Goal: Check status: Check status

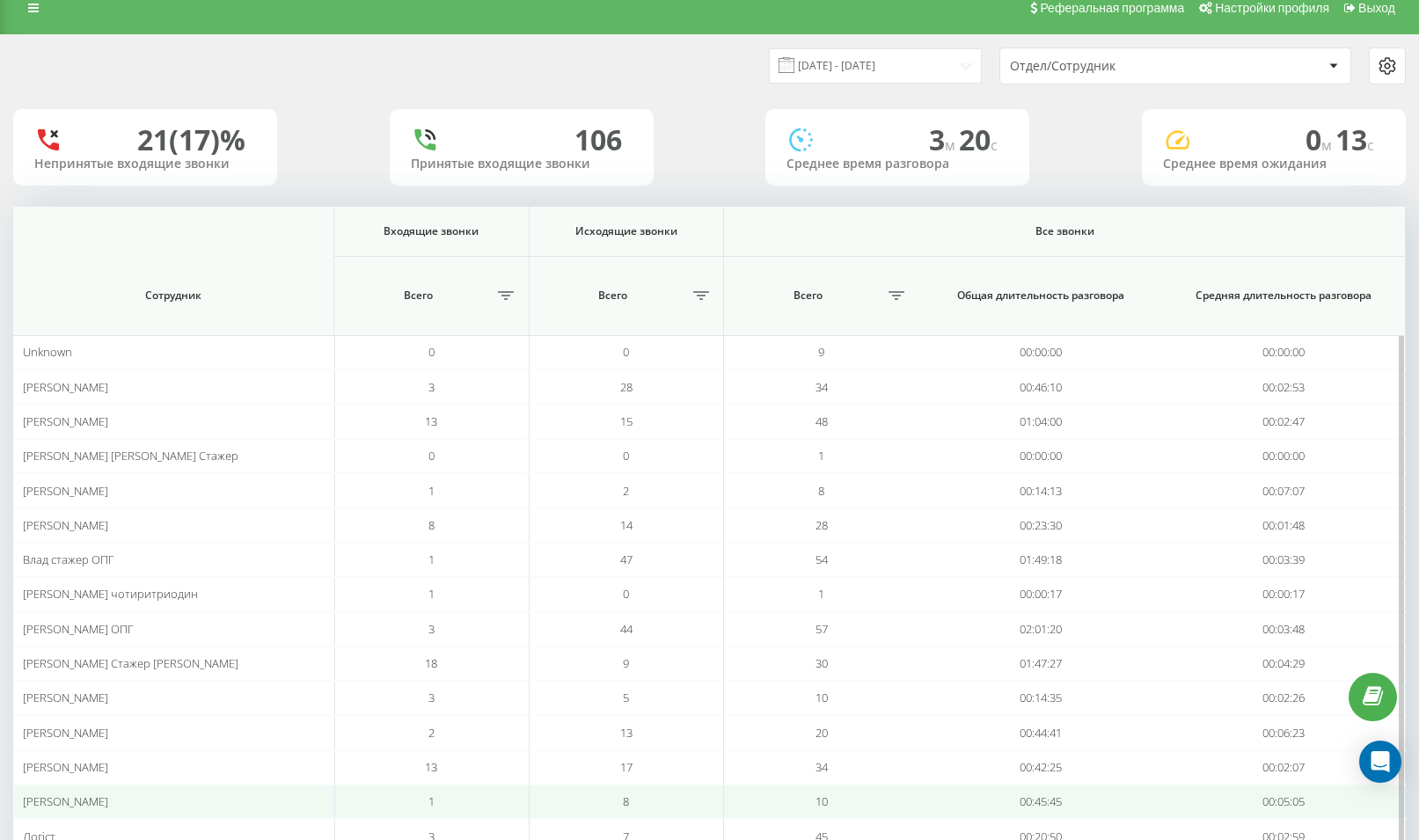
scroll to position [8, 0]
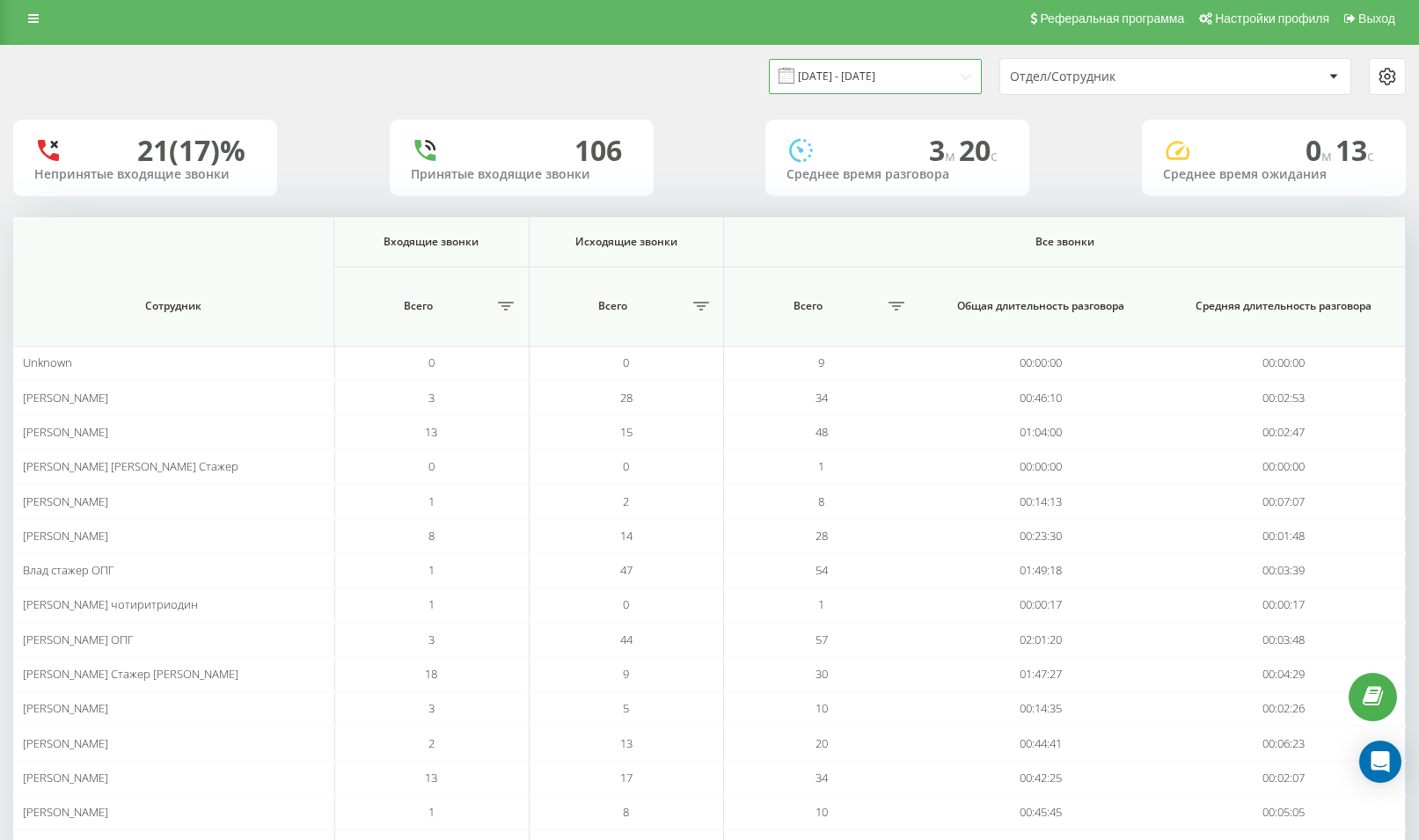
click at [871, 87] on input "[DATE] - [DATE]" at bounding box center [875, 76] width 213 height 34
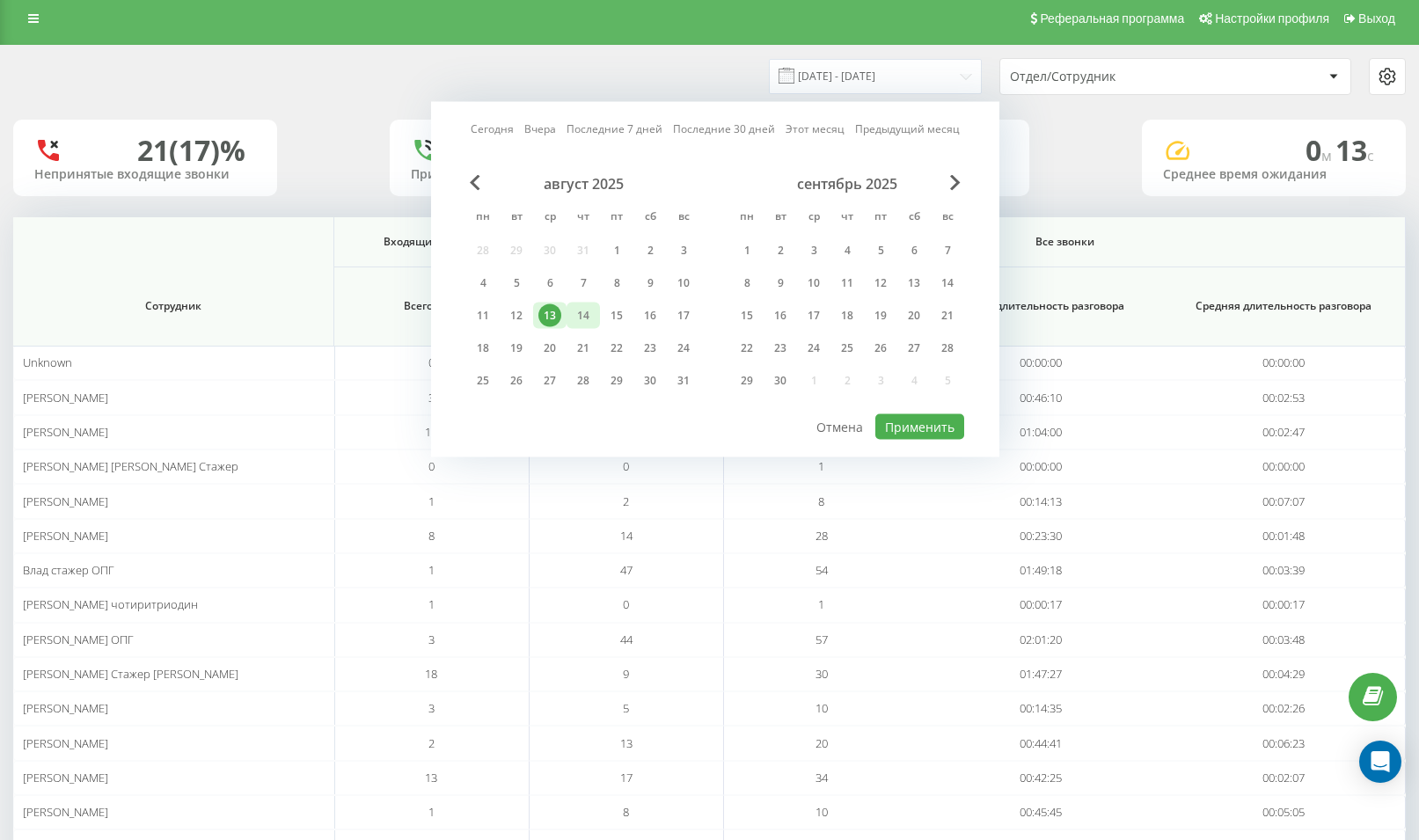
click at [581, 313] on div "14" at bounding box center [583, 315] width 23 height 23
click at [917, 432] on button "Применить" at bounding box center [920, 427] width 89 height 25
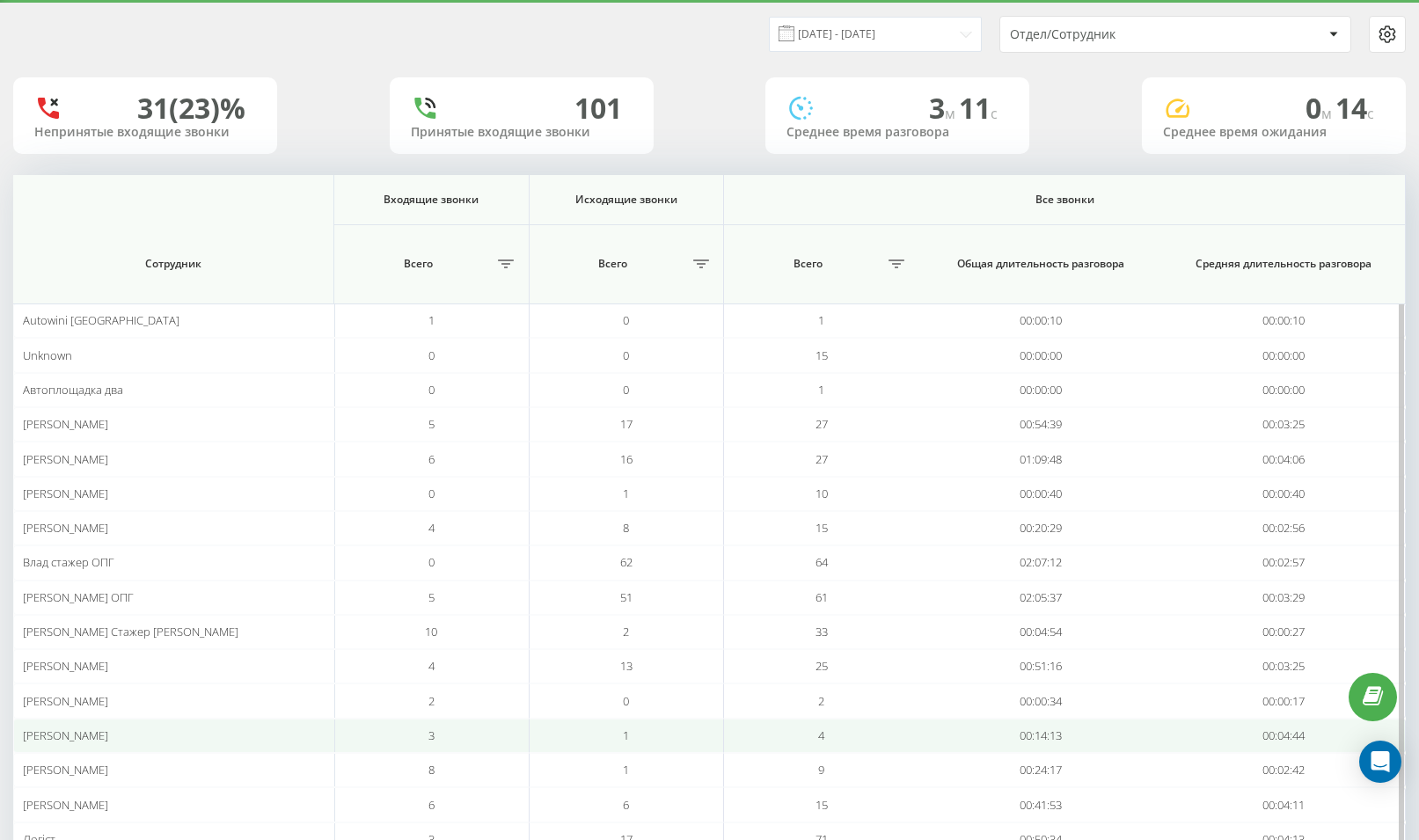
scroll to position [51, 0]
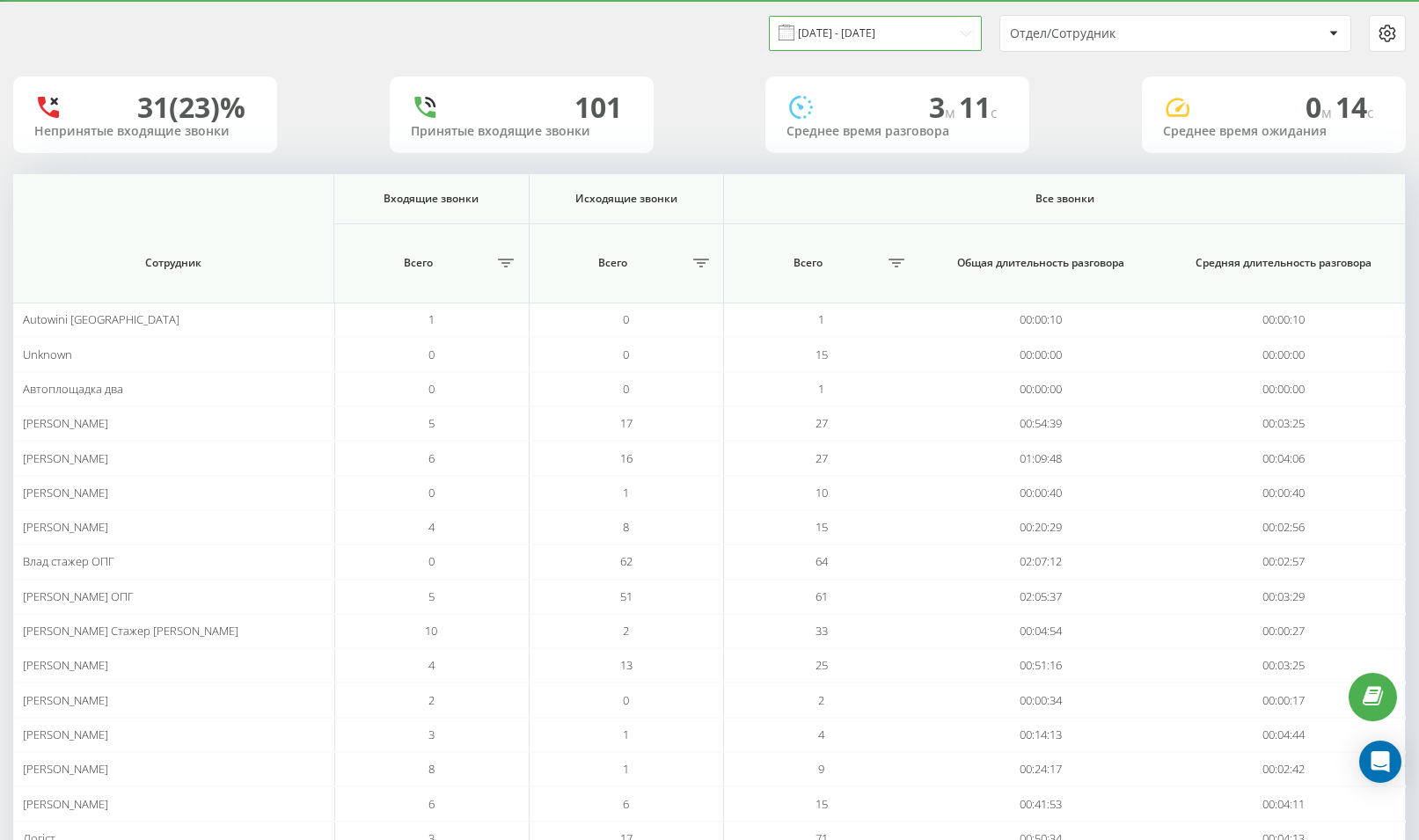
click at [868, 36] on input "[DATE] - [DATE]" at bounding box center [875, 33] width 213 height 34
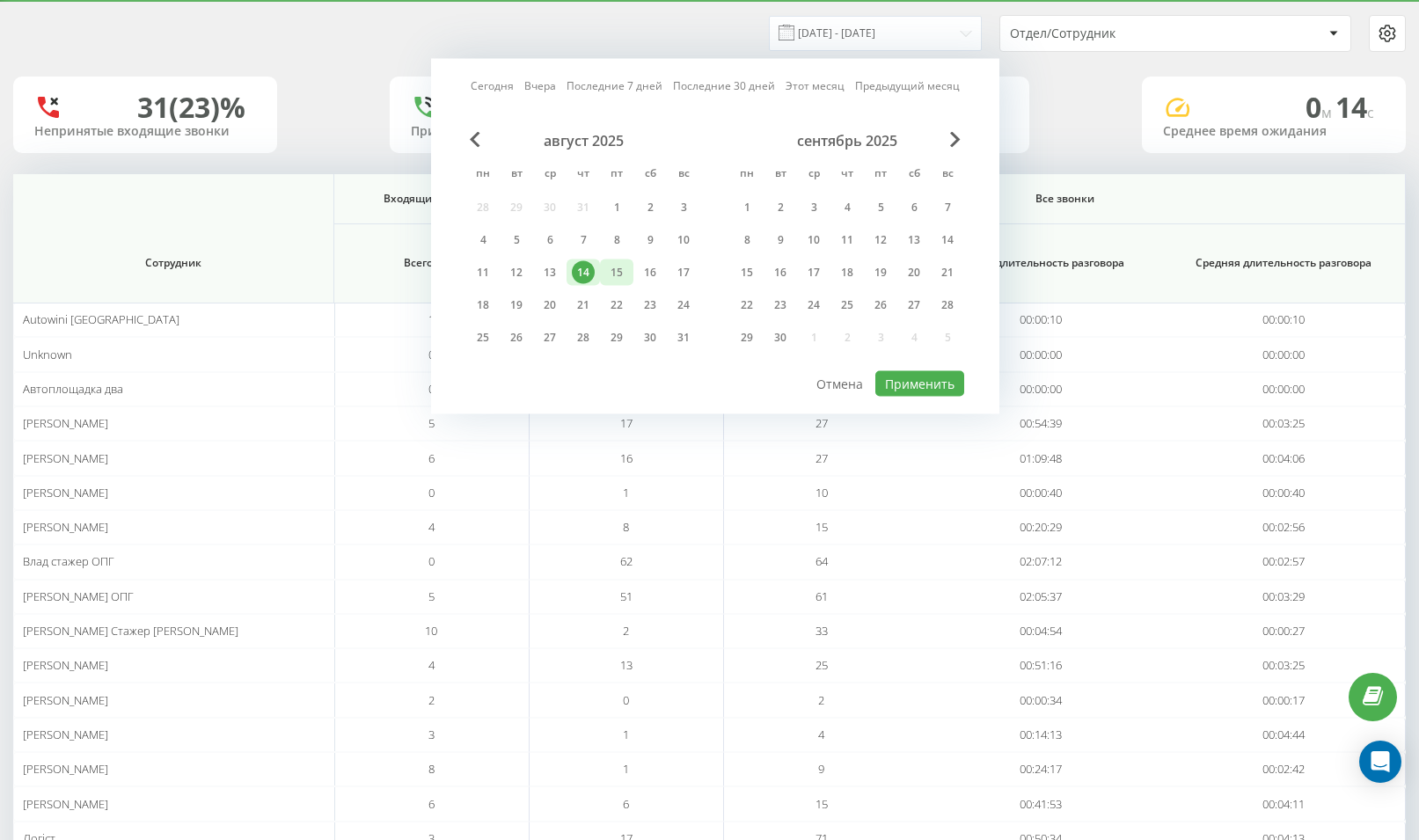
click at [620, 269] on div "15" at bounding box center [616, 272] width 23 height 23
click at [940, 388] on button "Применить" at bounding box center [920, 383] width 89 height 25
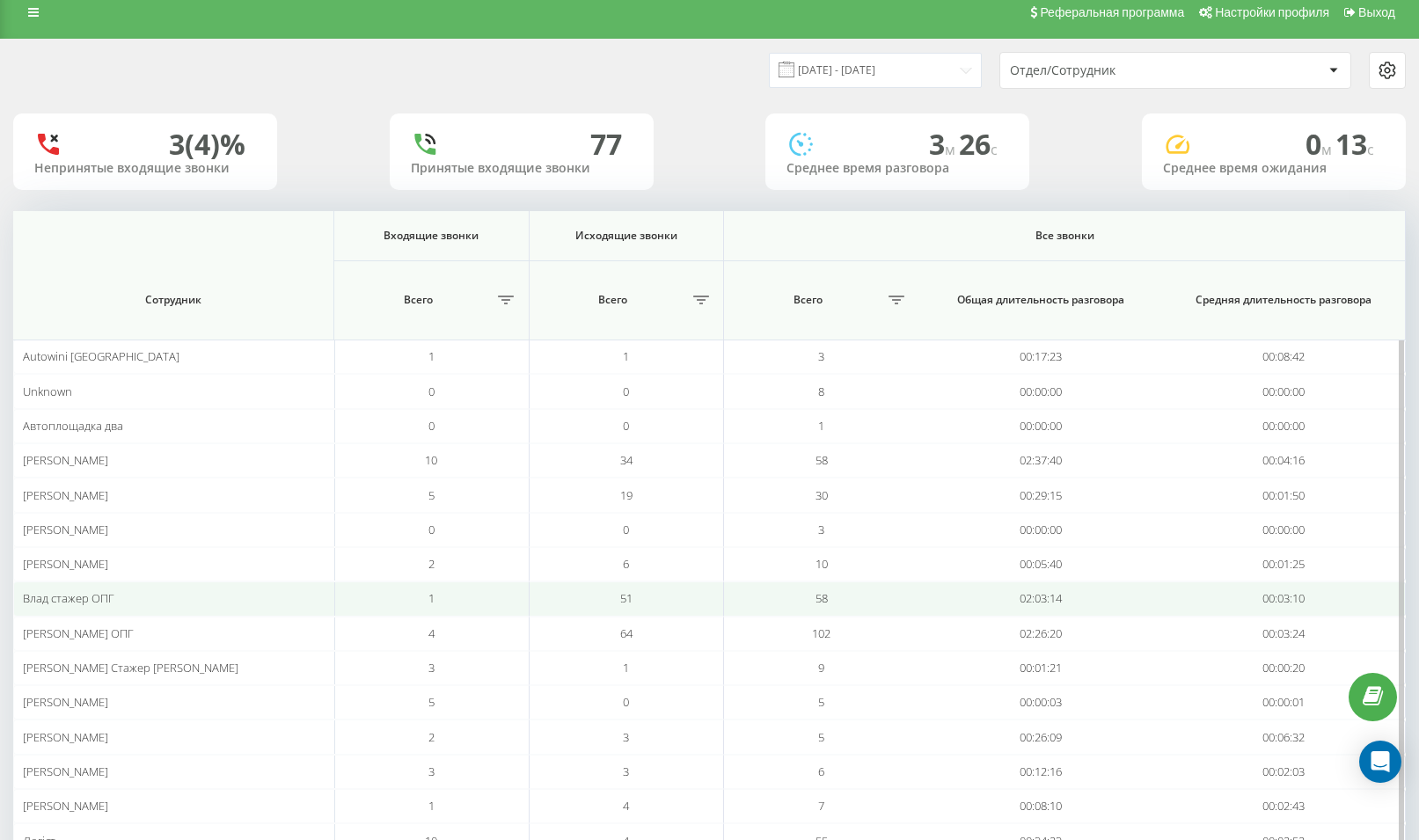
scroll to position [29, 0]
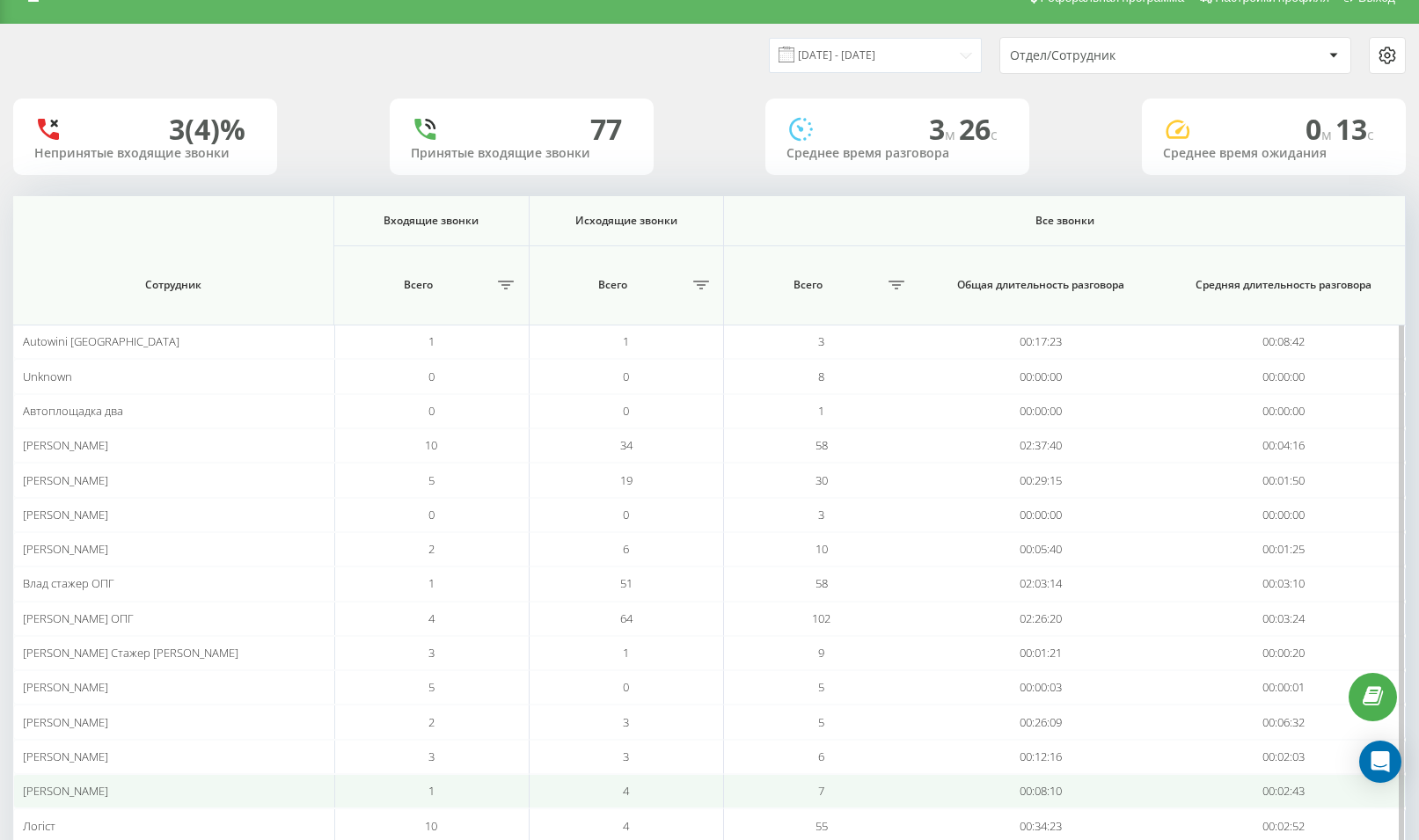
click at [382, 784] on td "1" at bounding box center [432, 791] width 194 height 34
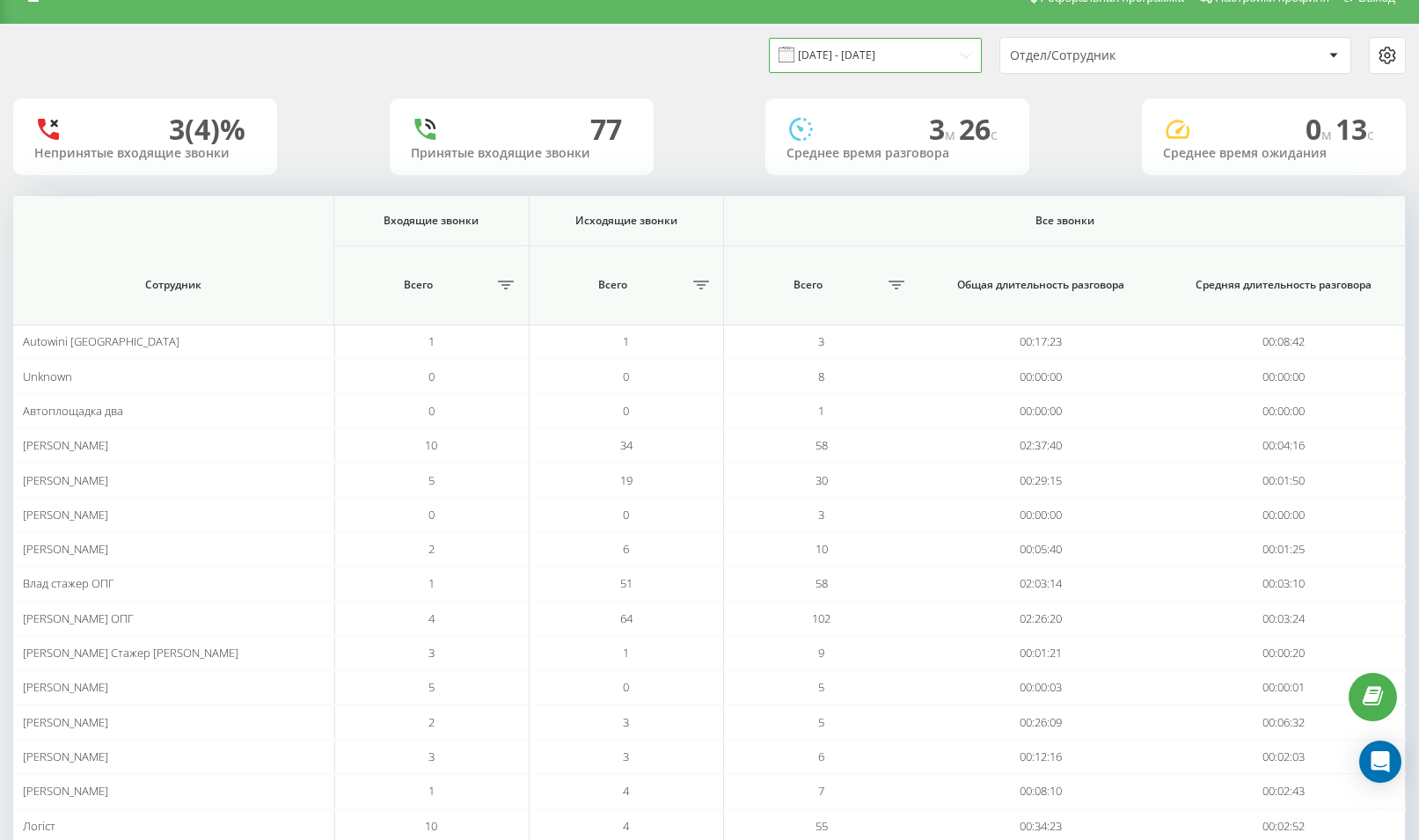
click at [934, 54] on input "[DATE] - [DATE]" at bounding box center [875, 55] width 213 height 34
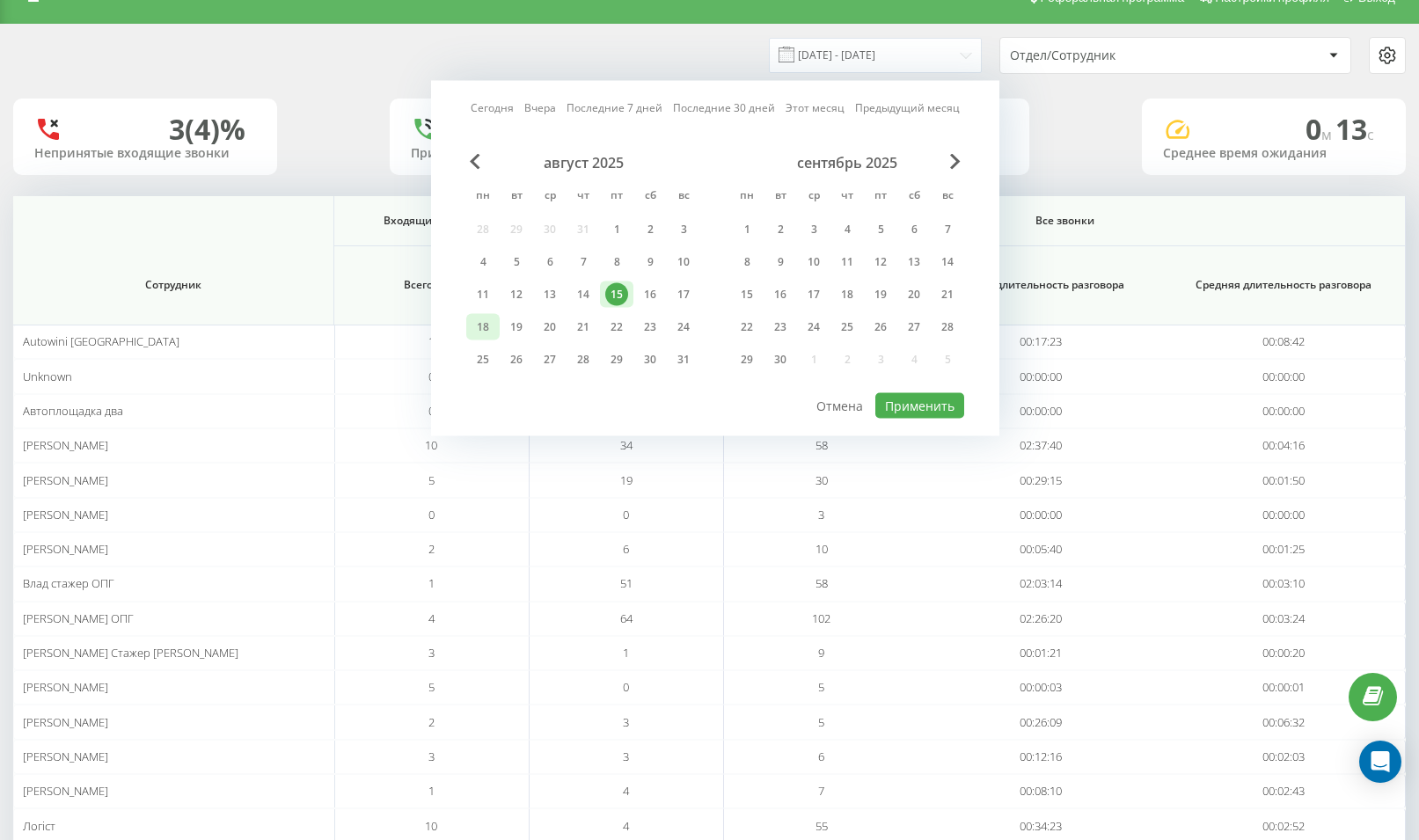
click at [490, 329] on div "18" at bounding box center [483, 327] width 23 height 23
click at [892, 401] on button "Применить" at bounding box center [920, 405] width 89 height 25
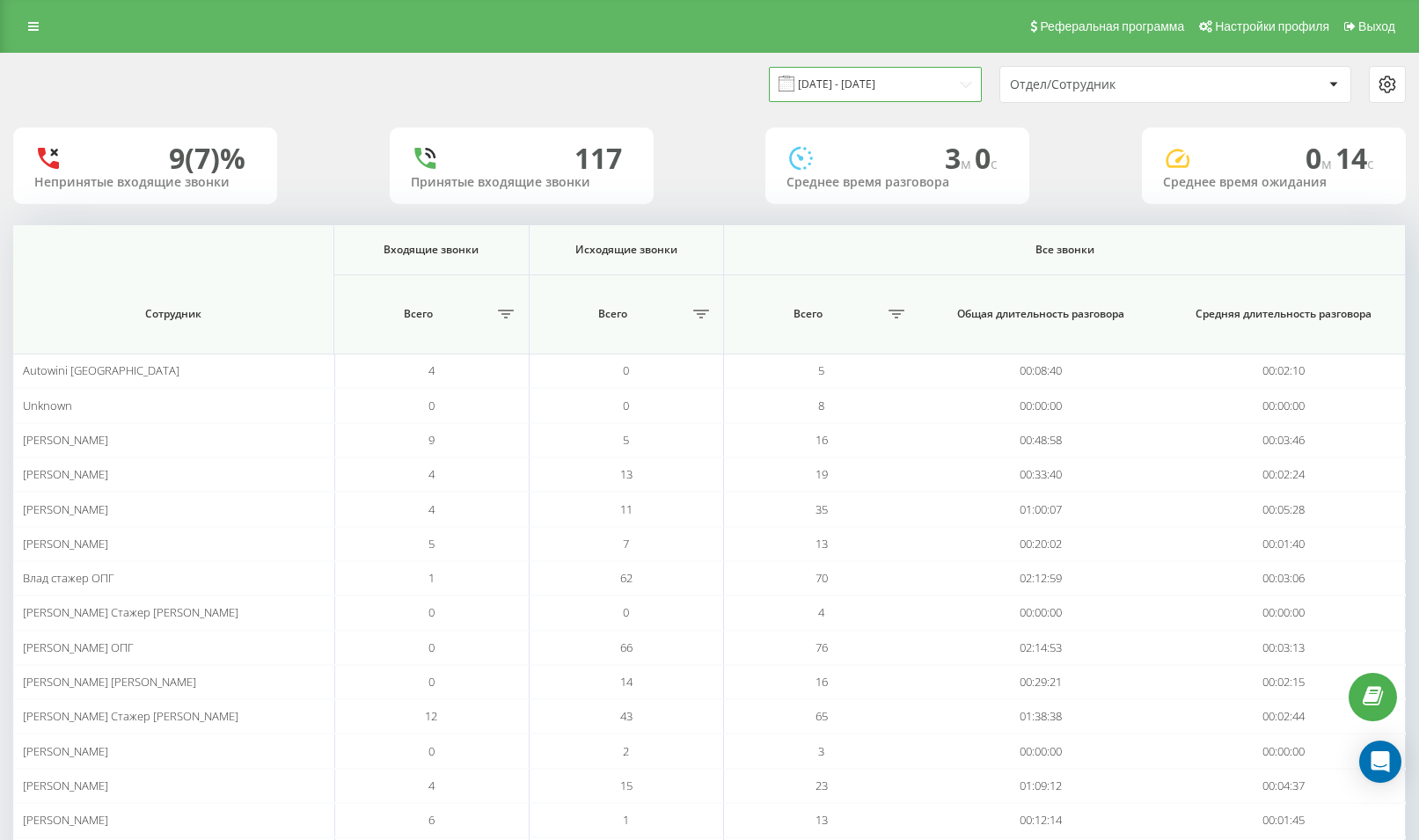
click at [890, 80] on input "[DATE] - [DATE]" at bounding box center [875, 84] width 213 height 34
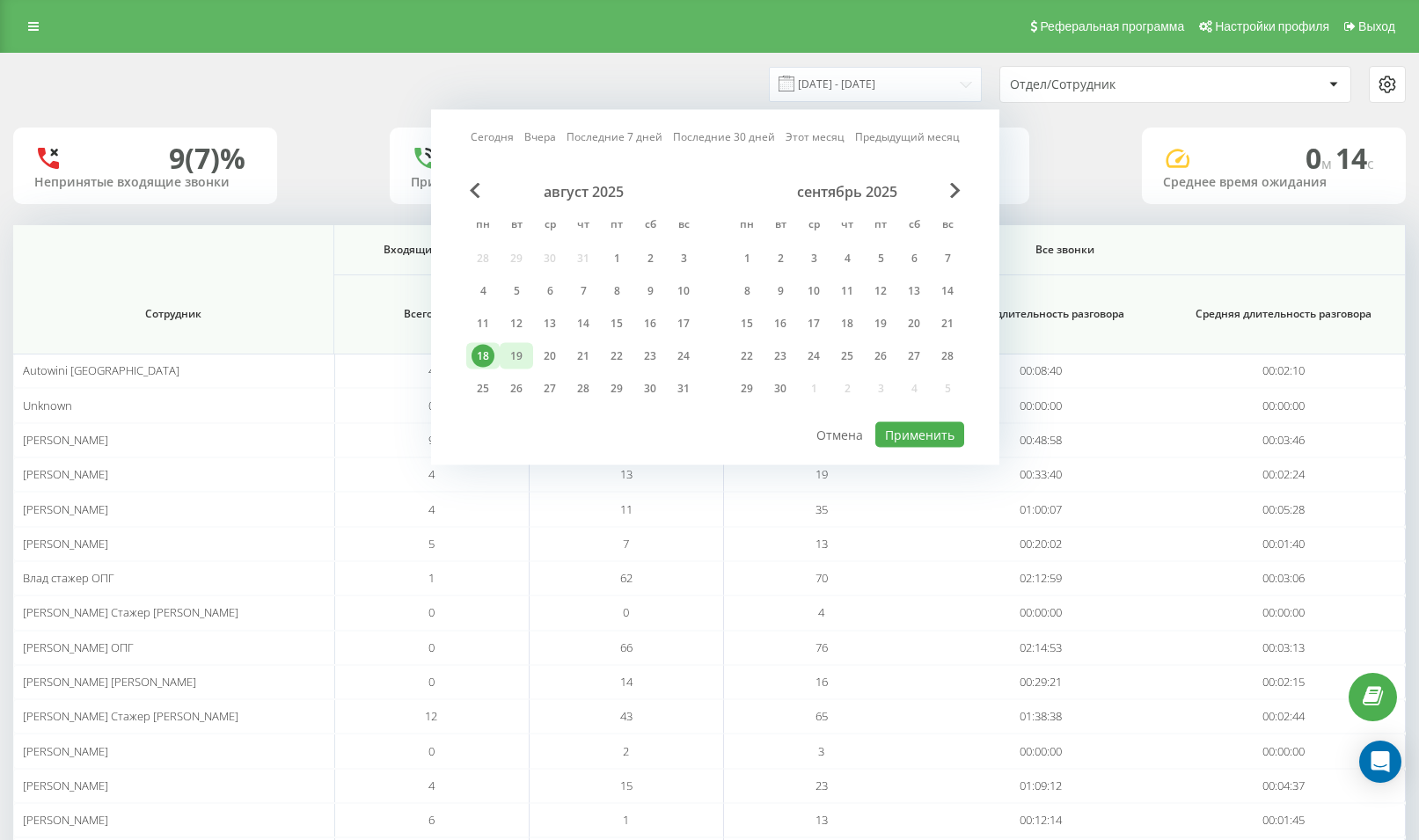
click at [523, 351] on div "19" at bounding box center [516, 356] width 23 height 23
click at [909, 428] on button "Применить" at bounding box center [920, 434] width 89 height 25
type input "[DATE] - [DATE]"
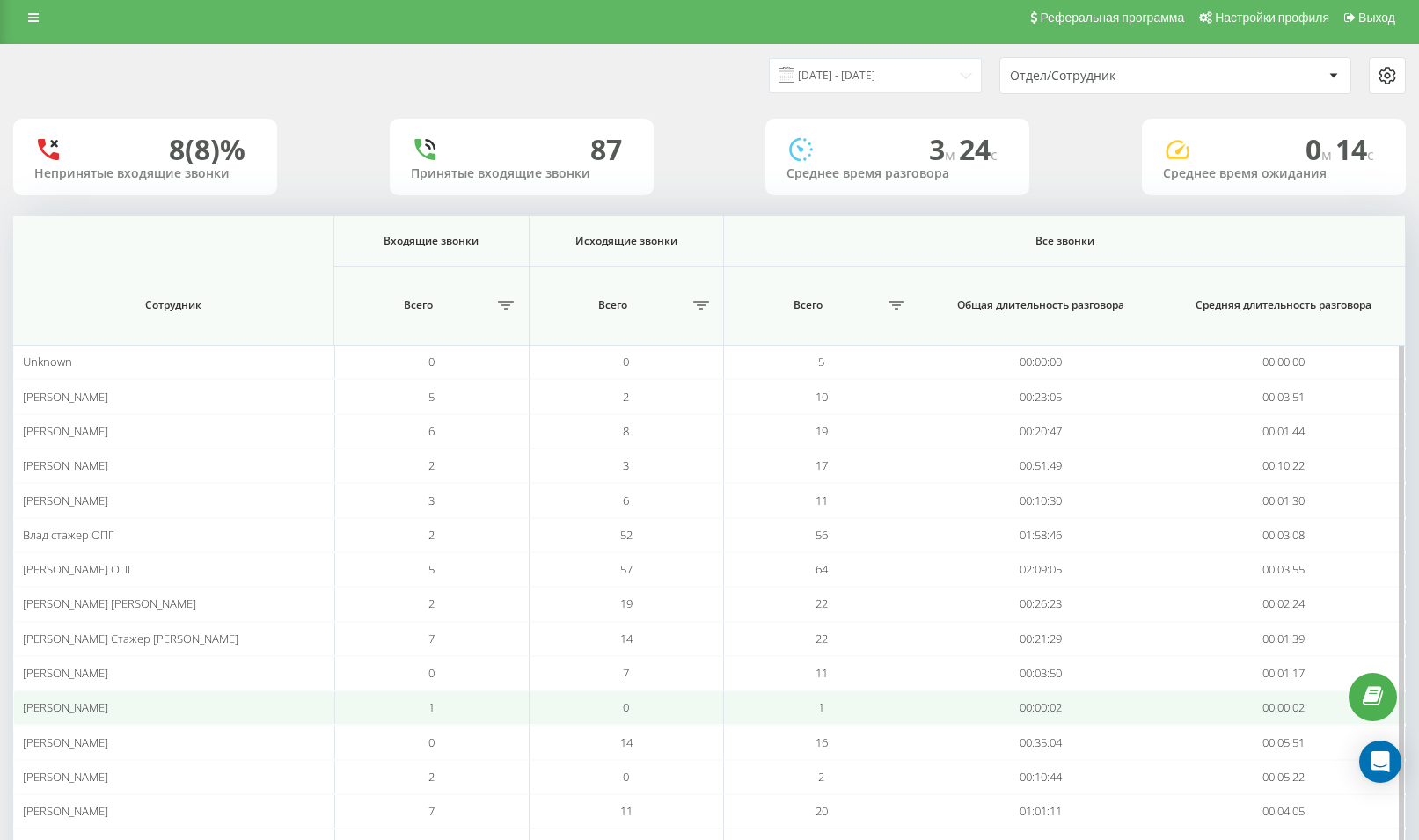
scroll to position [20, 0]
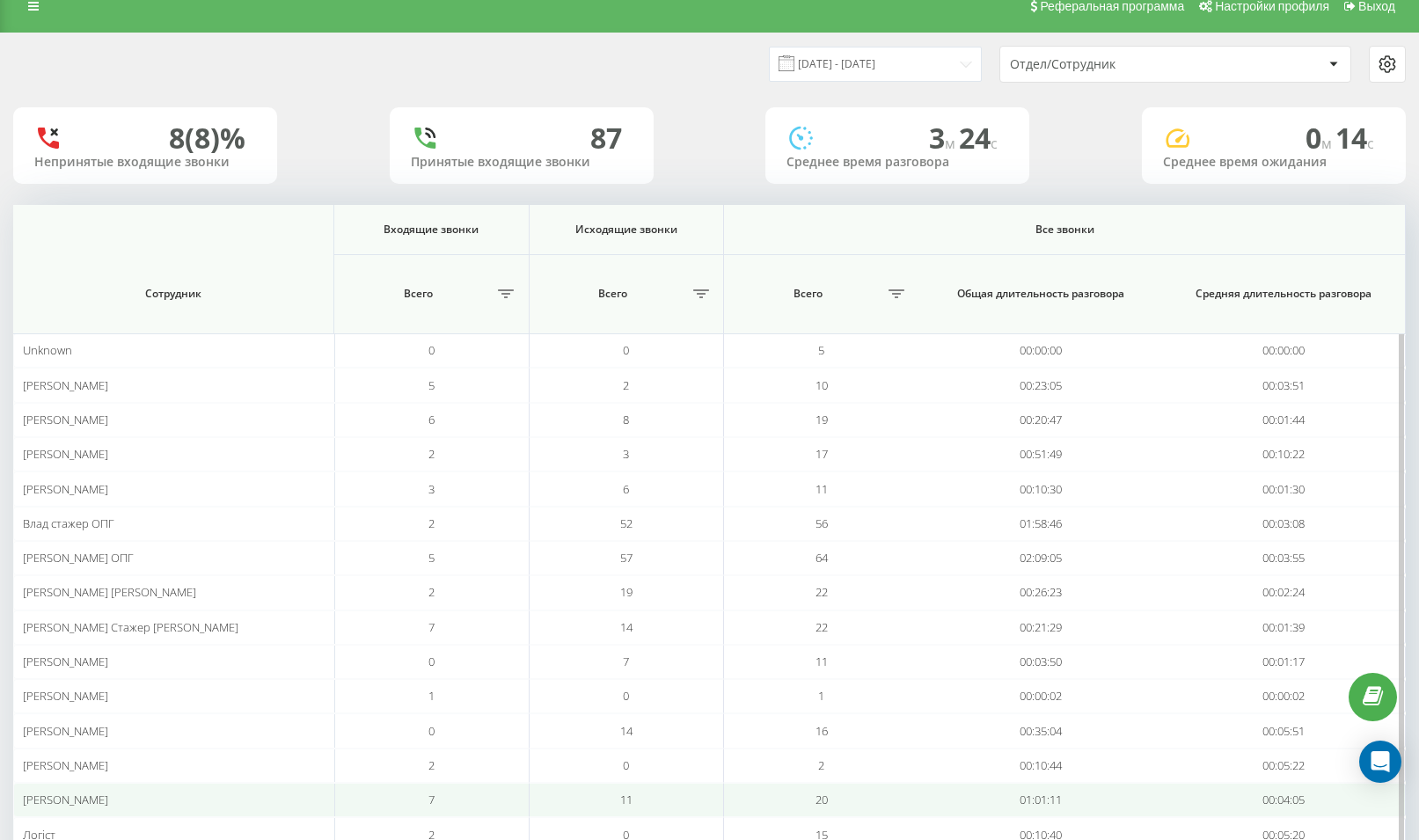
click at [677, 800] on td "11" at bounding box center [627, 800] width 194 height 34
click at [738, 796] on td "20" at bounding box center [822, 800] width 194 height 34
